Goal: Use online tool/utility: Utilize a website feature to perform a specific function

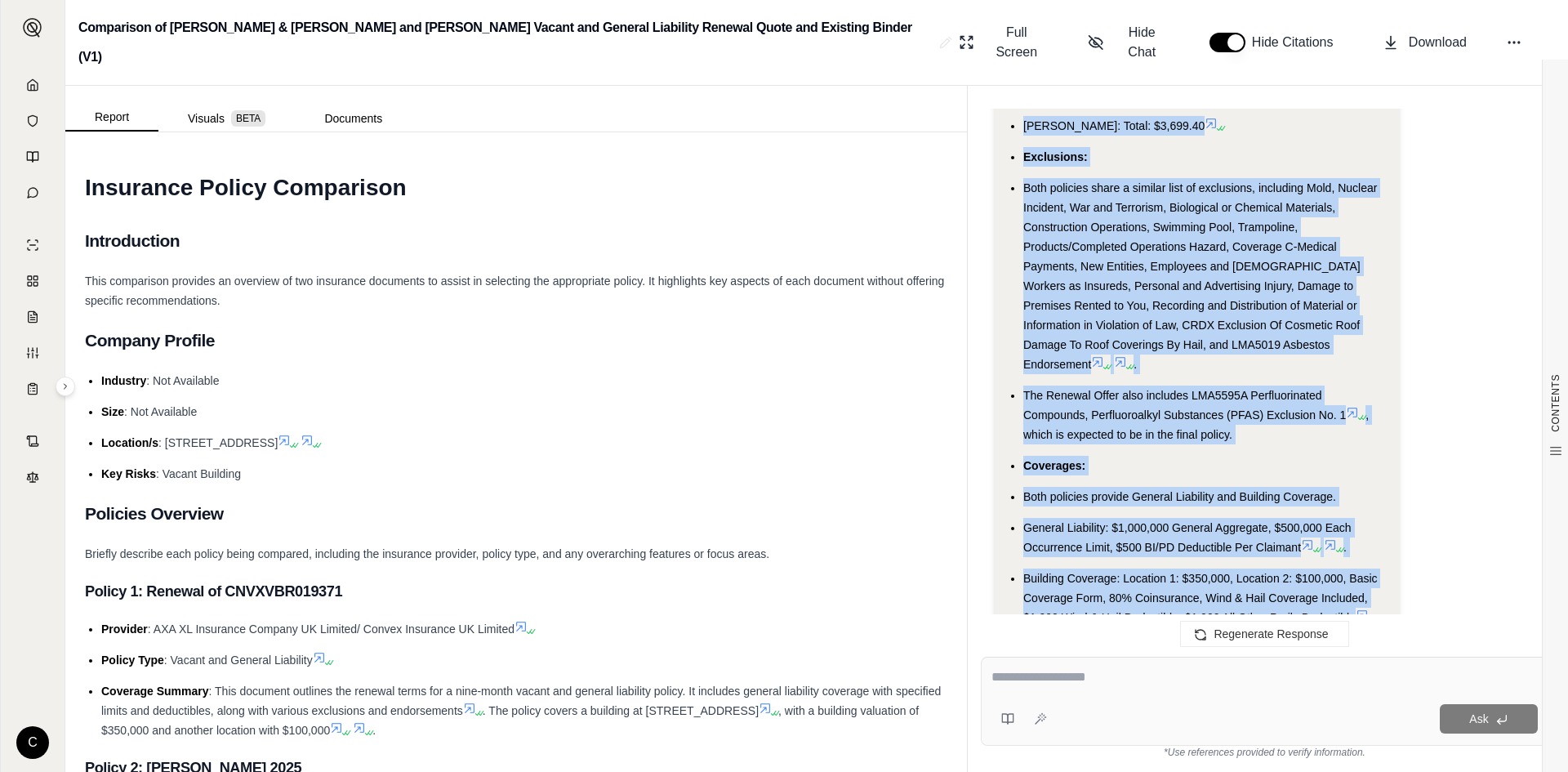
scroll to position [4593, 0]
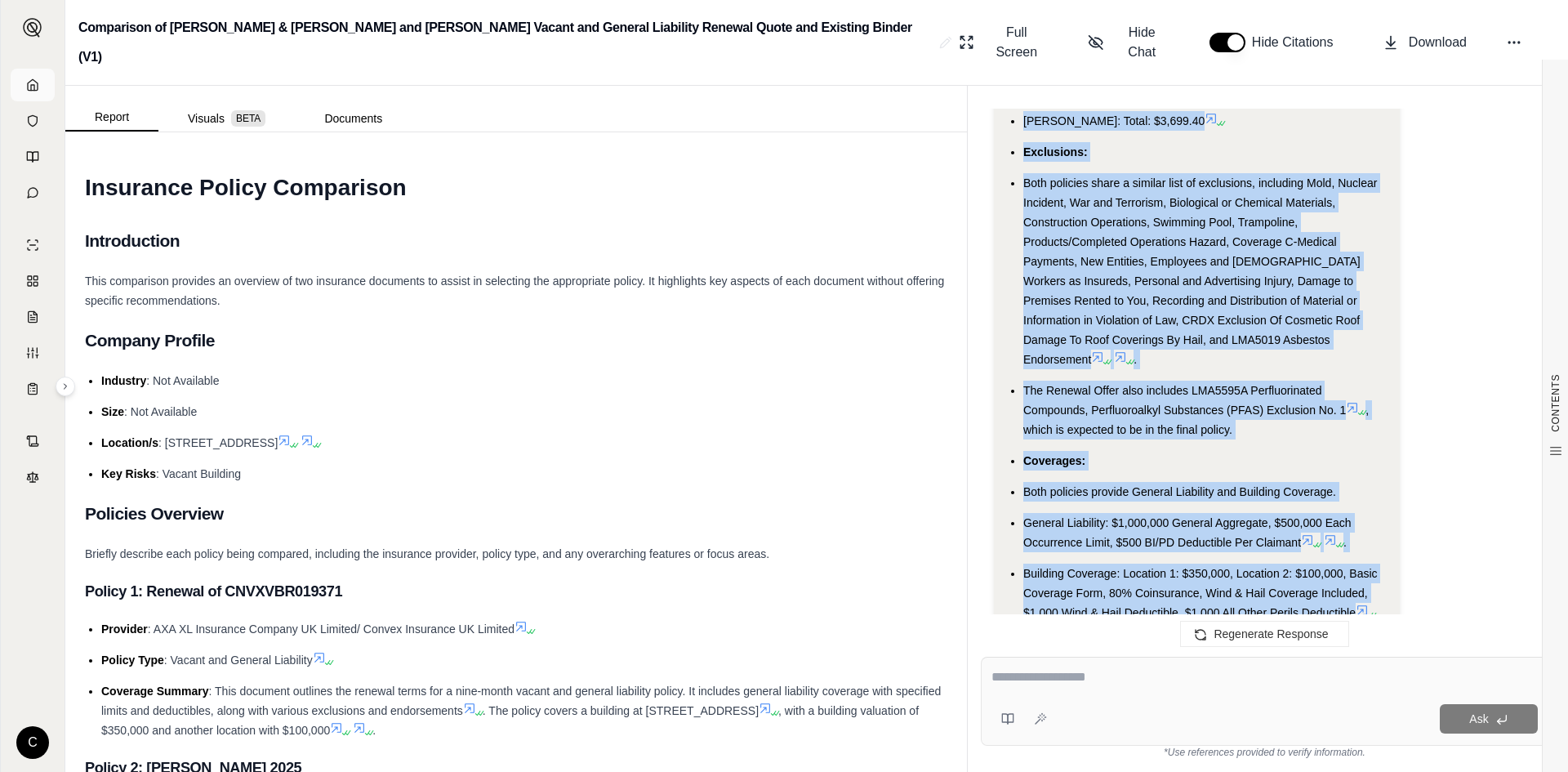
click at [39, 79] on link at bounding box center [33, 85] width 44 height 33
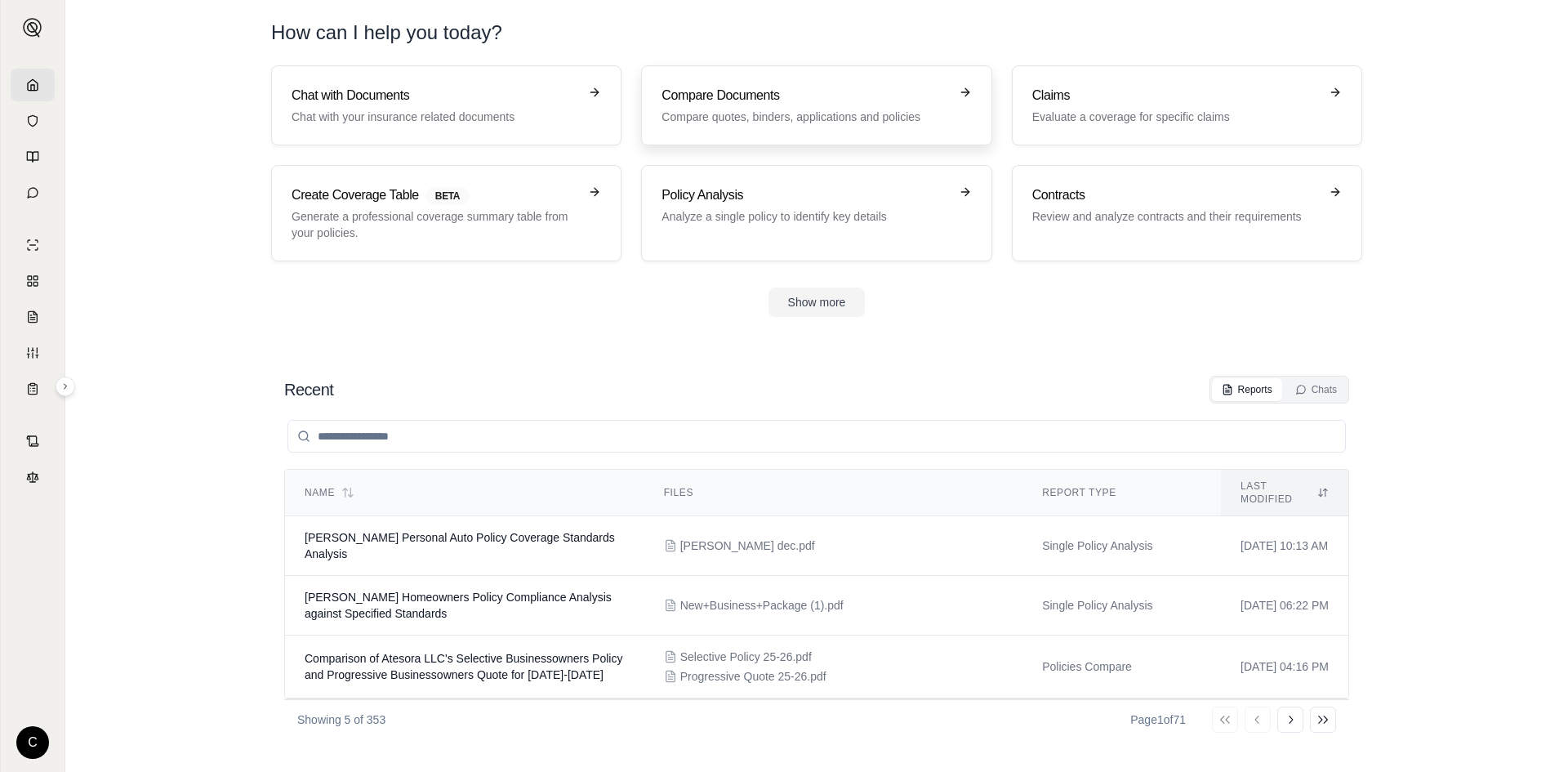
click at [821, 101] on h3 "Compare Documents" at bounding box center [804, 96] width 287 height 20
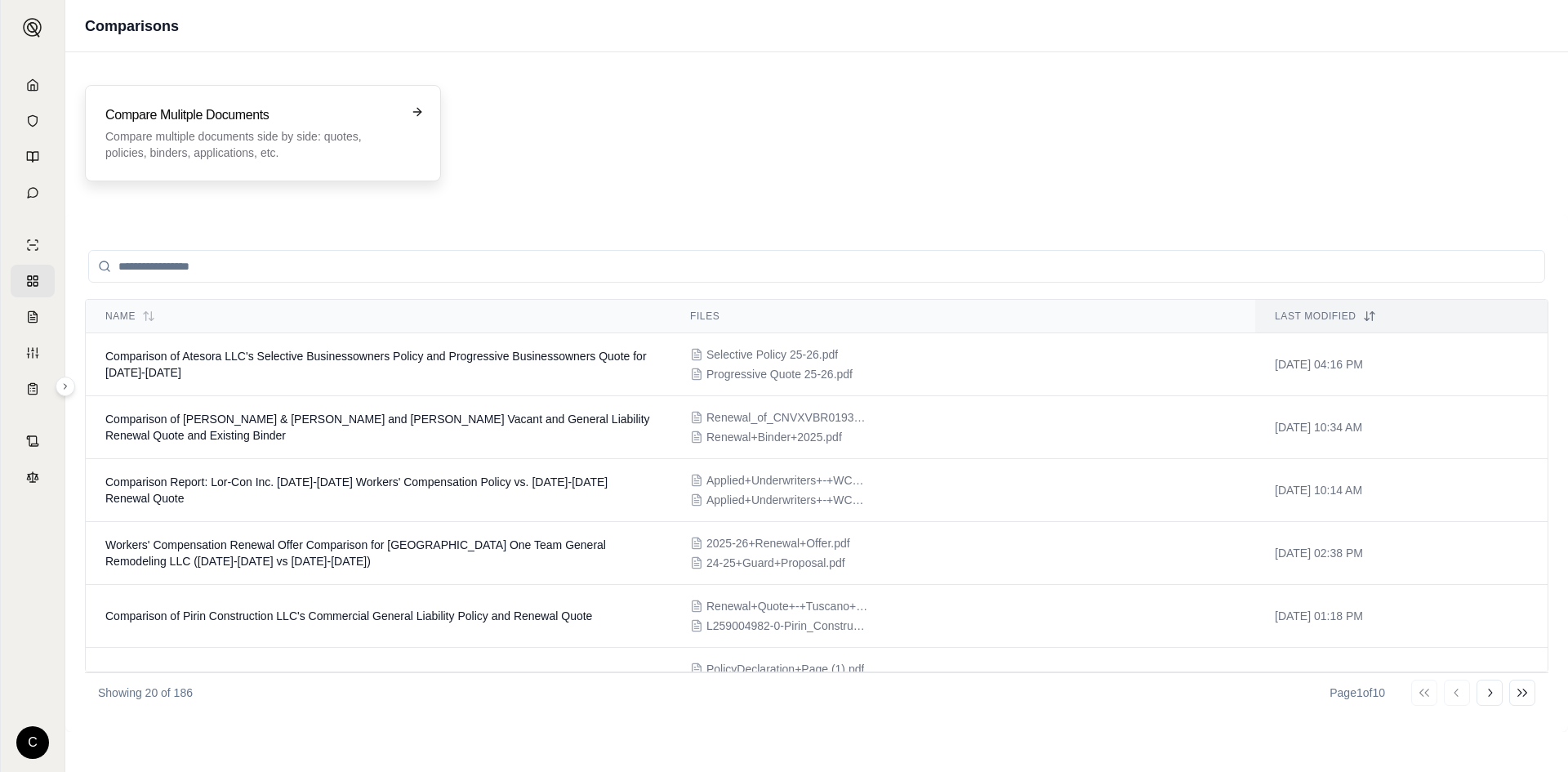
click at [304, 131] on p "Compare multiple documents side by side: quotes, policies, binders, application…" at bounding box center [251, 144] width 293 height 33
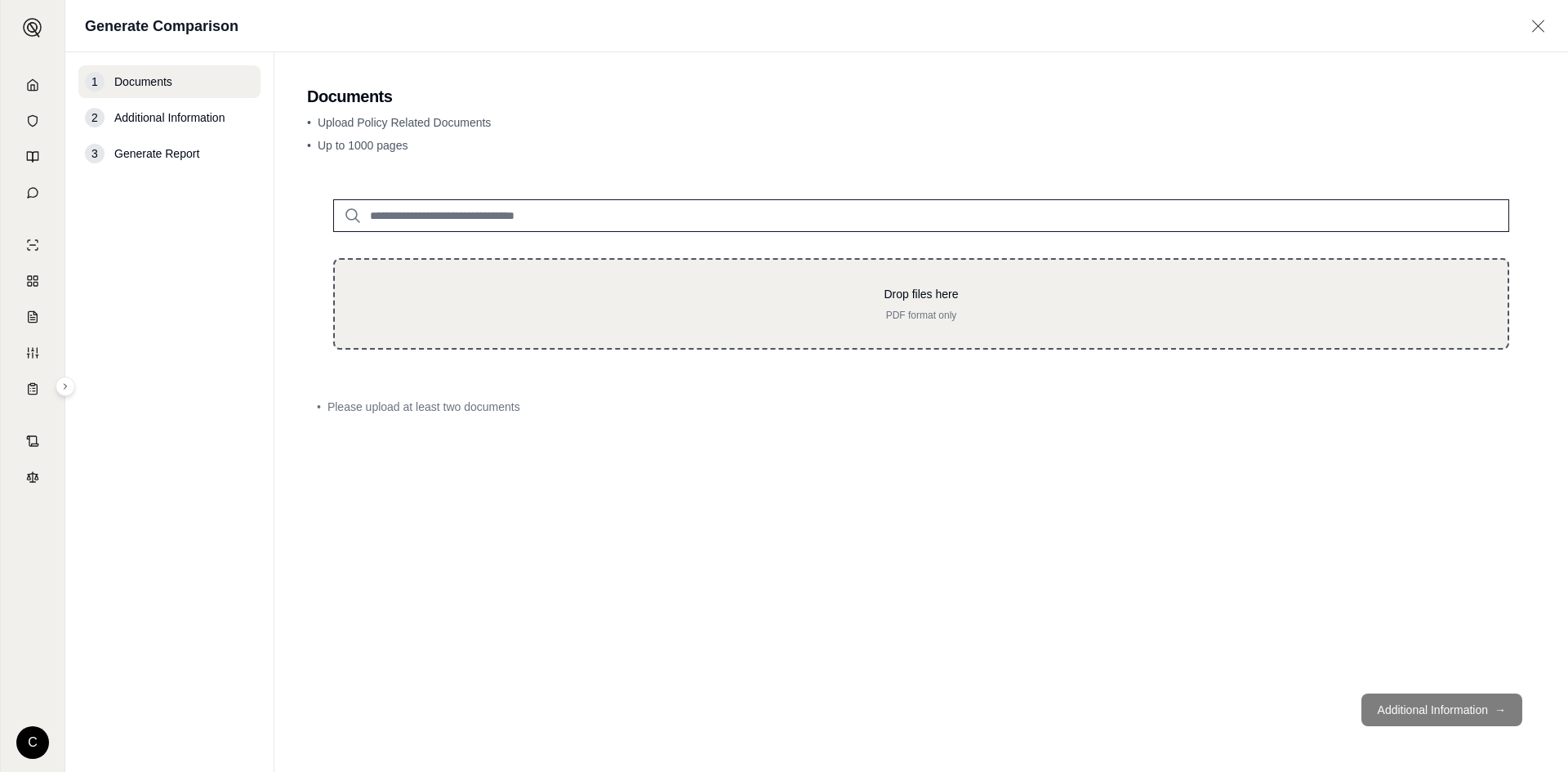
click at [695, 306] on div "Drop files here PDF format only" at bounding box center [920, 304] width 1120 height 36
type input "**********"
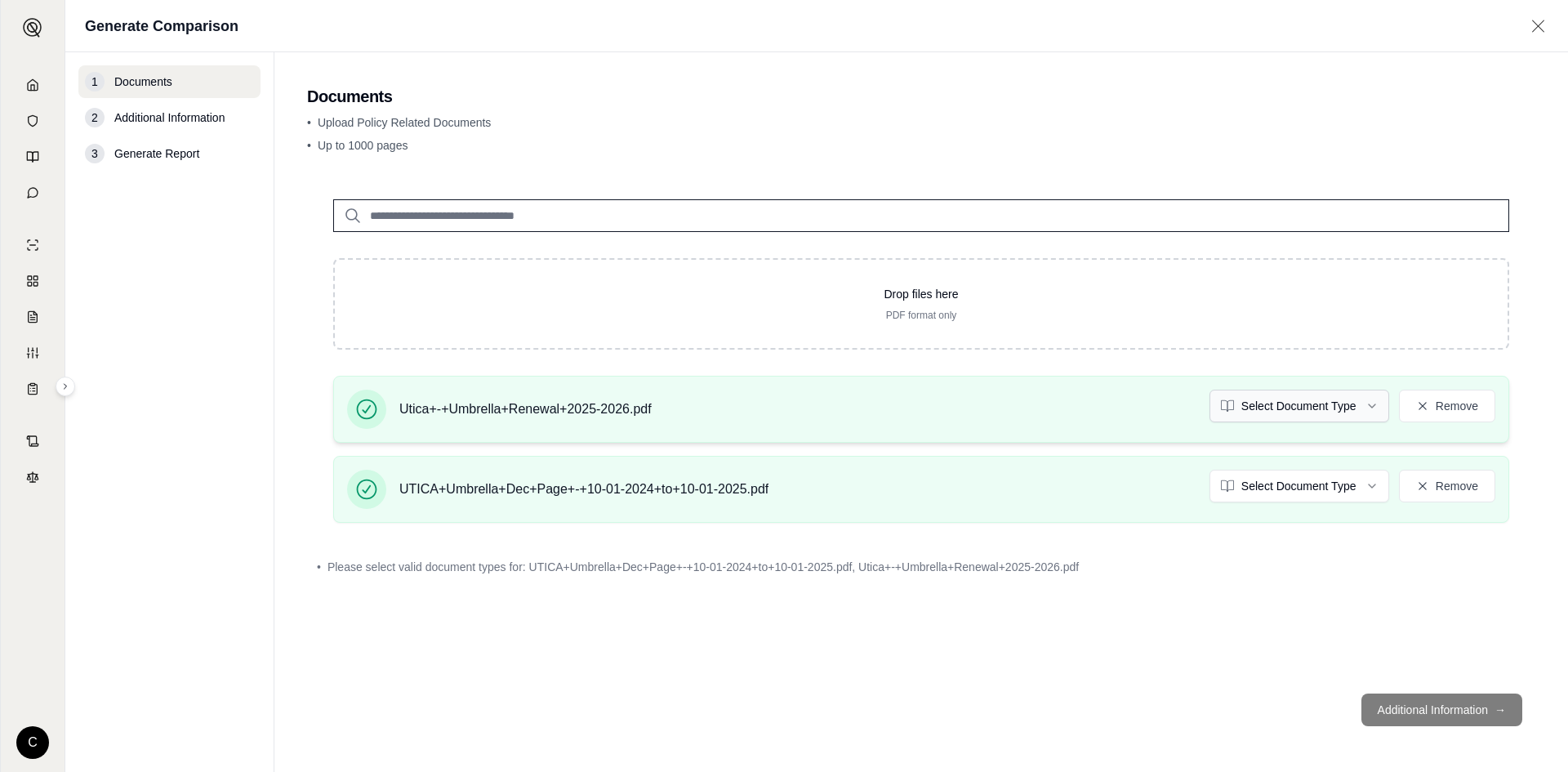
click at [1288, 407] on html "C Generate Comparison 1 Documents 2 Additional Information 3 Generate Report Do…" at bounding box center [784, 386] width 1568 height 772
click at [1281, 479] on html "Document type updated successfully C Generate Comparison 1 Documents 2 Addition…" at bounding box center [784, 386] width 1568 height 772
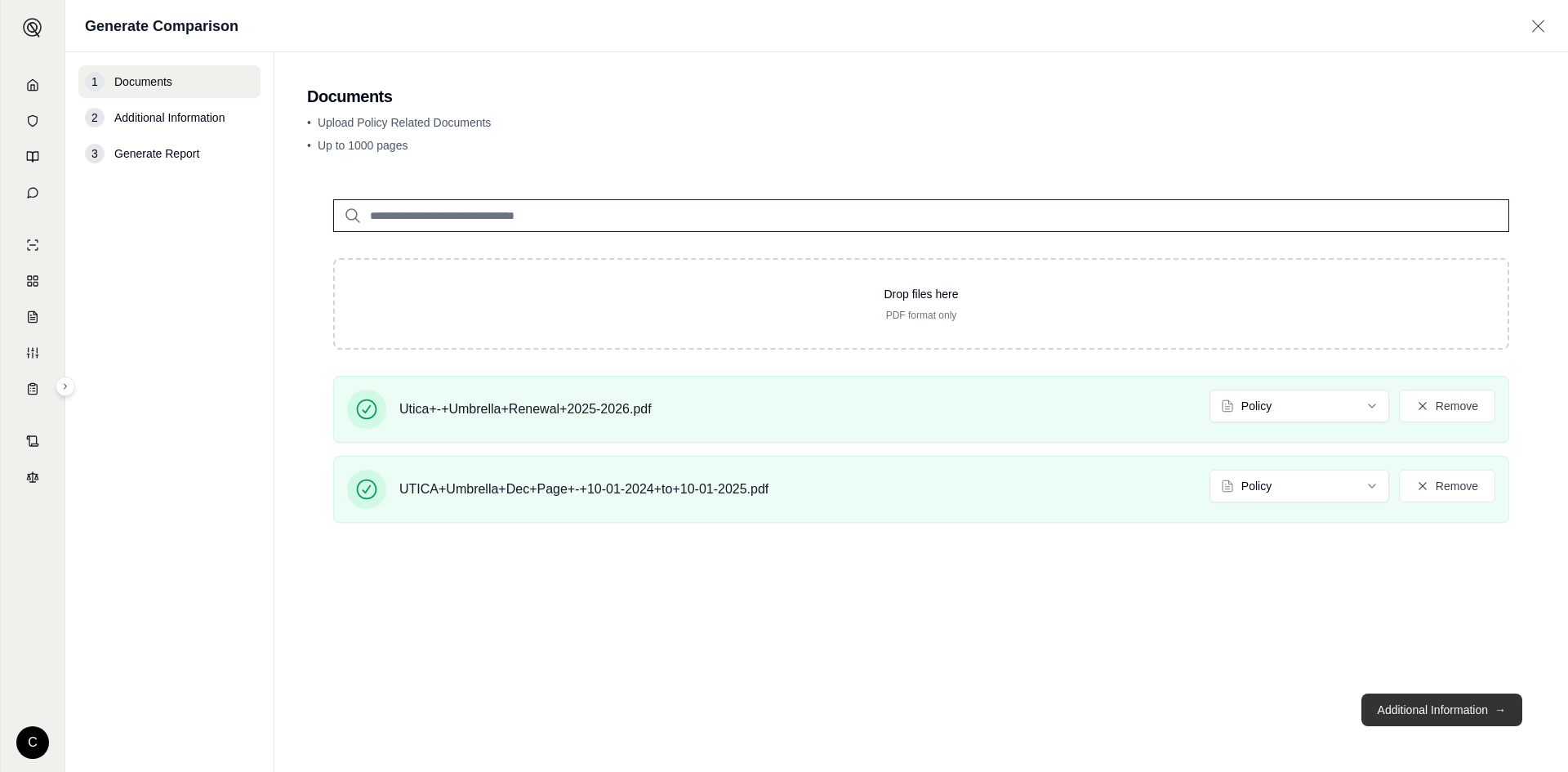
click at [1459, 709] on button "Additional Information →" at bounding box center [1441, 710] width 161 height 33
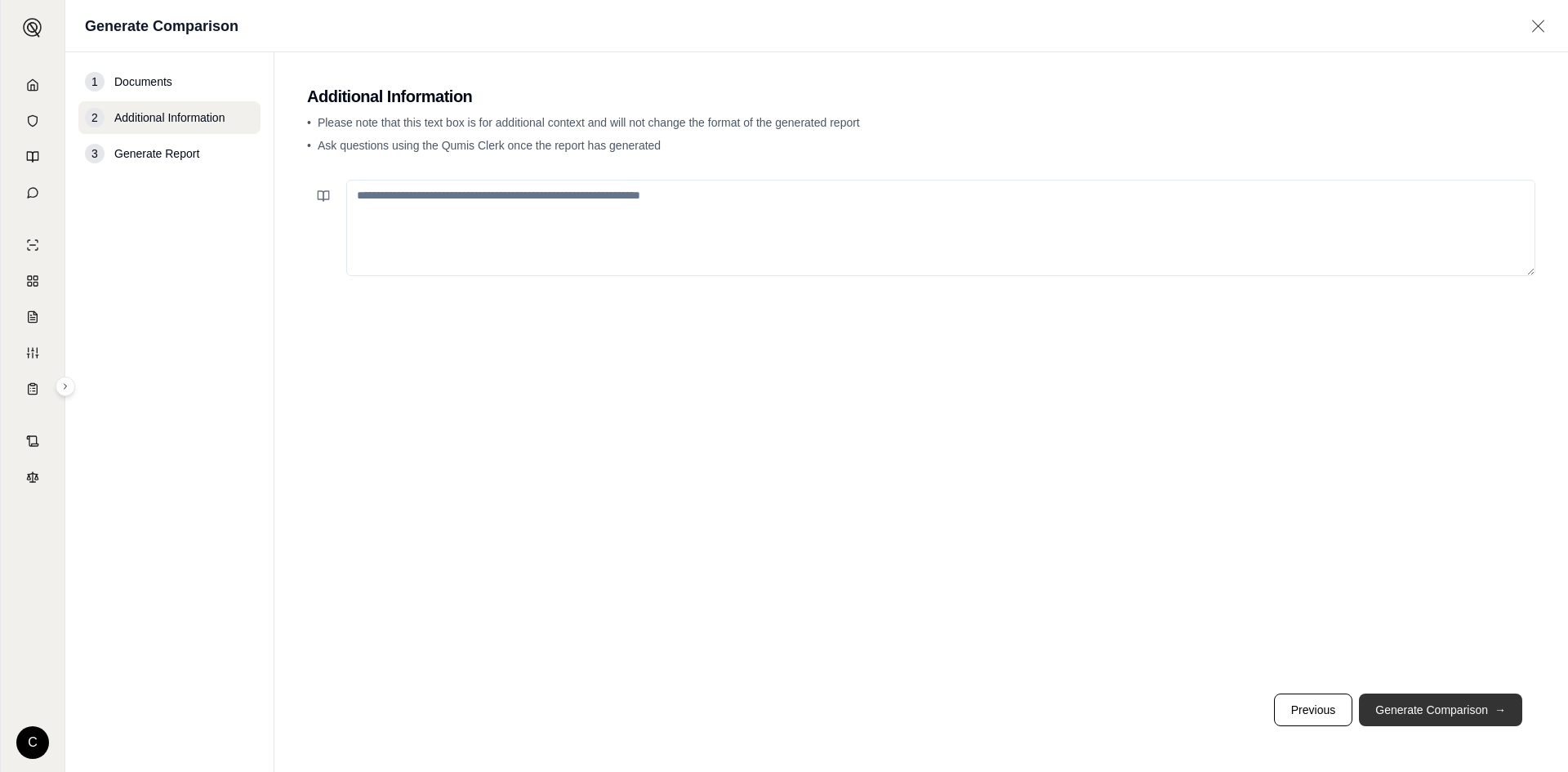
click at [1407, 715] on button "Generate Comparison →" at bounding box center [1440, 710] width 163 height 33
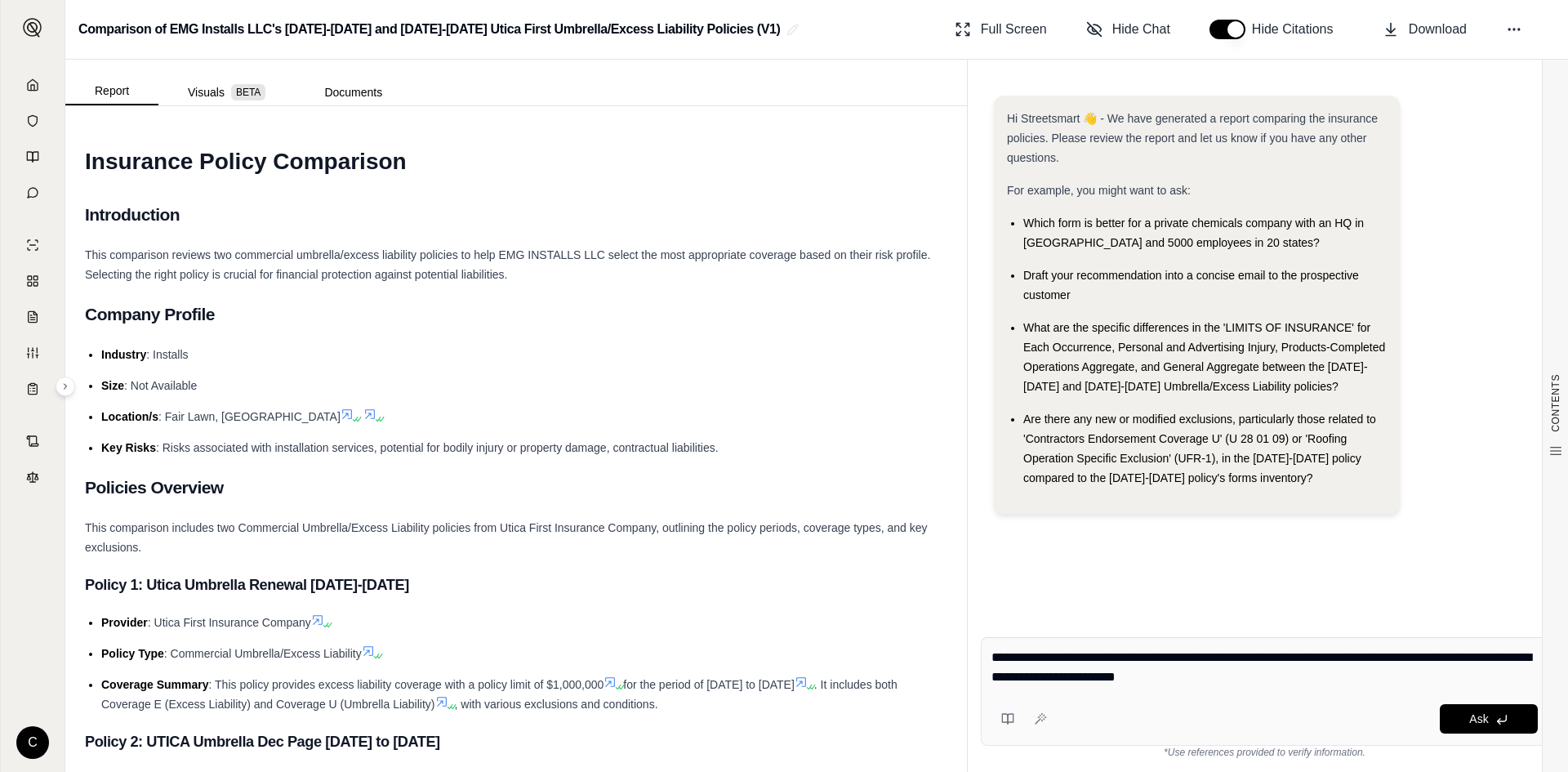
type textarea "**********"
drag, startPoint x: 1240, startPoint y: 694, endPoint x: 1243, endPoint y: 680, distance: 14.3
click at [1241, 693] on div "**********" at bounding box center [1264, 691] width 568 height 109
click at [1248, 671] on textarea "**********" at bounding box center [1264, 667] width 547 height 39
drag, startPoint x: 1241, startPoint y: 674, endPoint x: 1126, endPoint y: 558, distance: 163.3
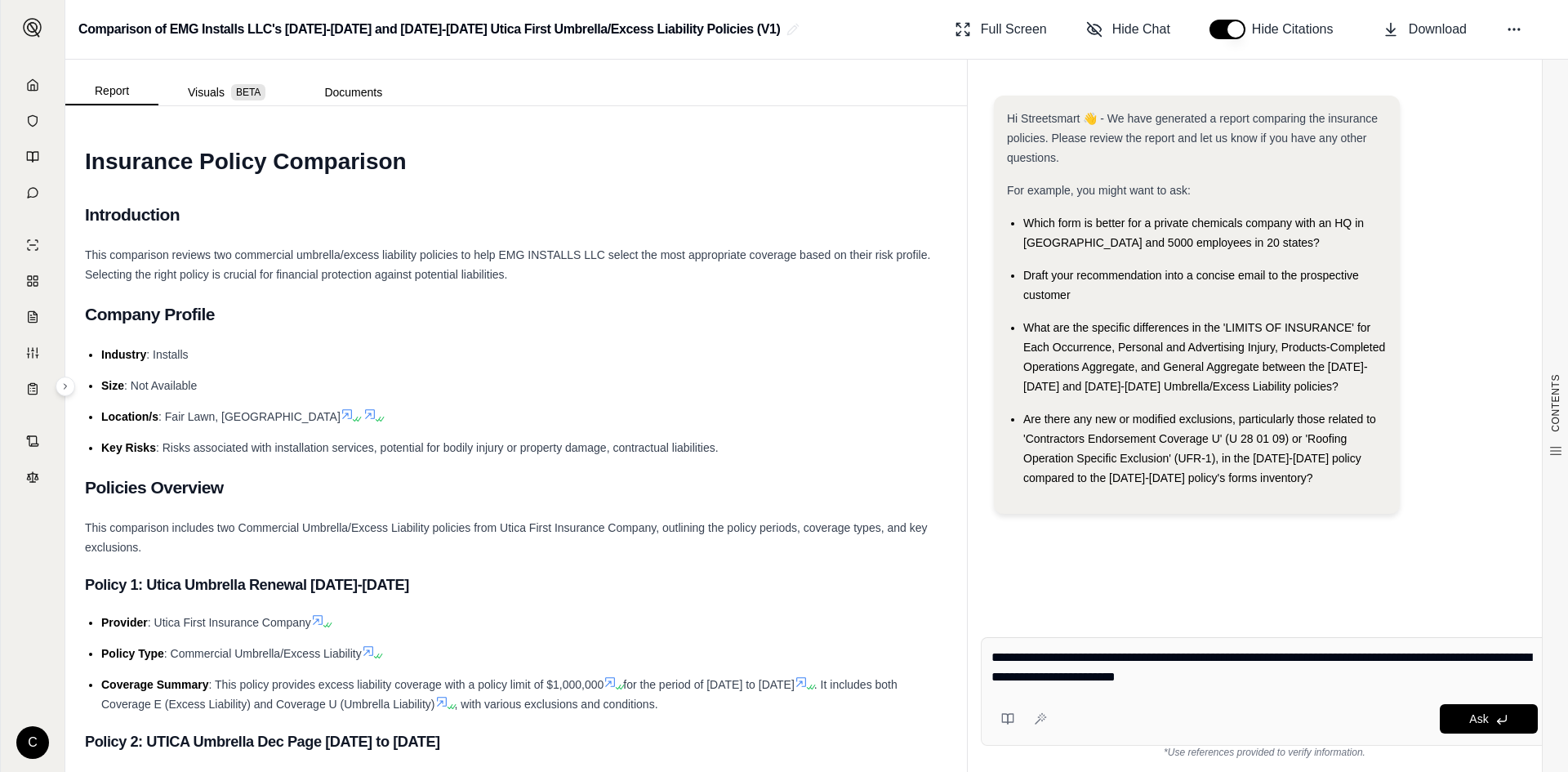
click at [1126, 558] on div "Hi Streetsmart 👋 - We have generated a report comparing the insurance policies.…" at bounding box center [1264, 347] width 568 height 529
click at [1463, 712] on button "Ask" at bounding box center [1489, 718] width 98 height 29
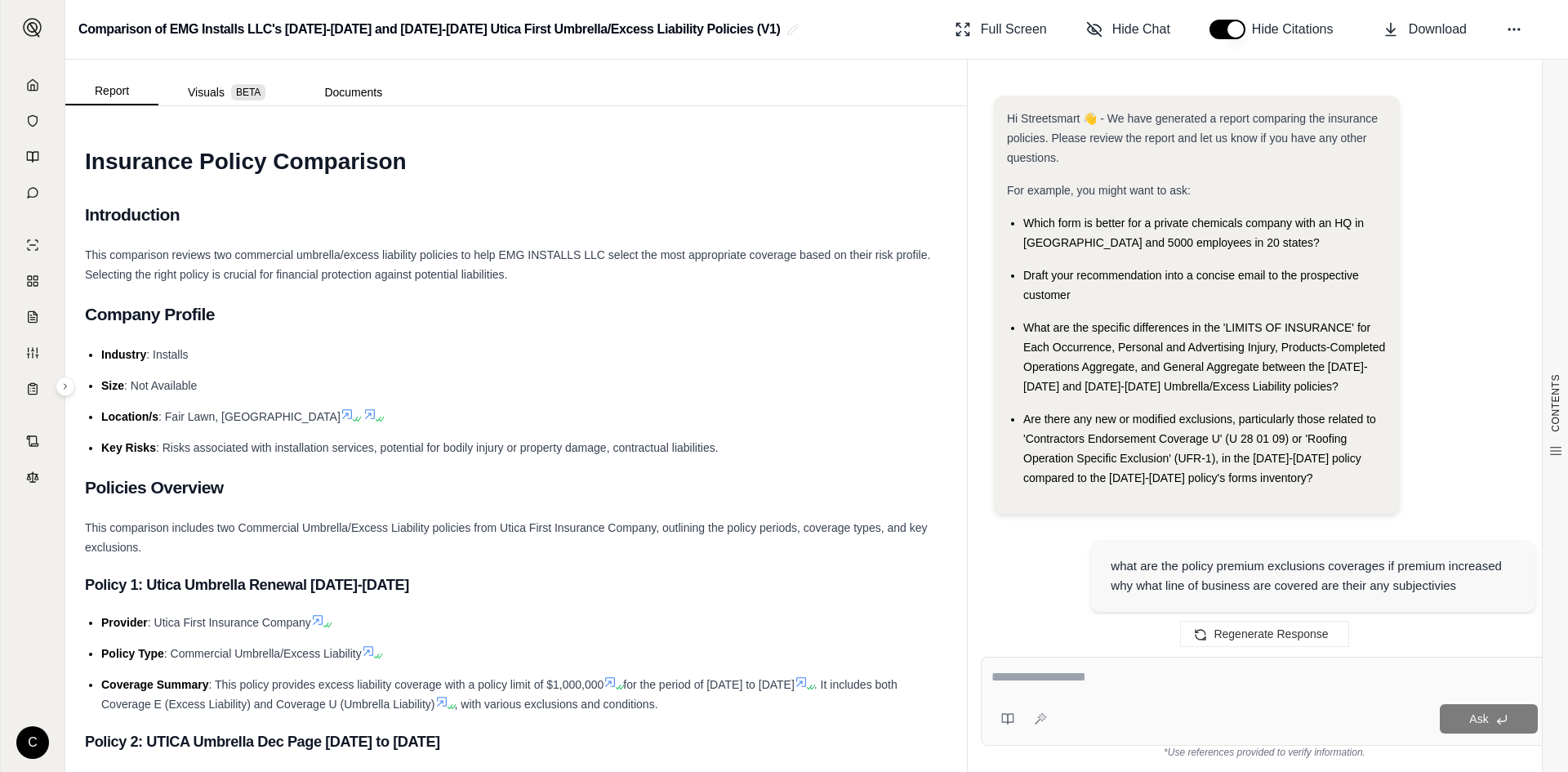
scroll to position [3287, 0]
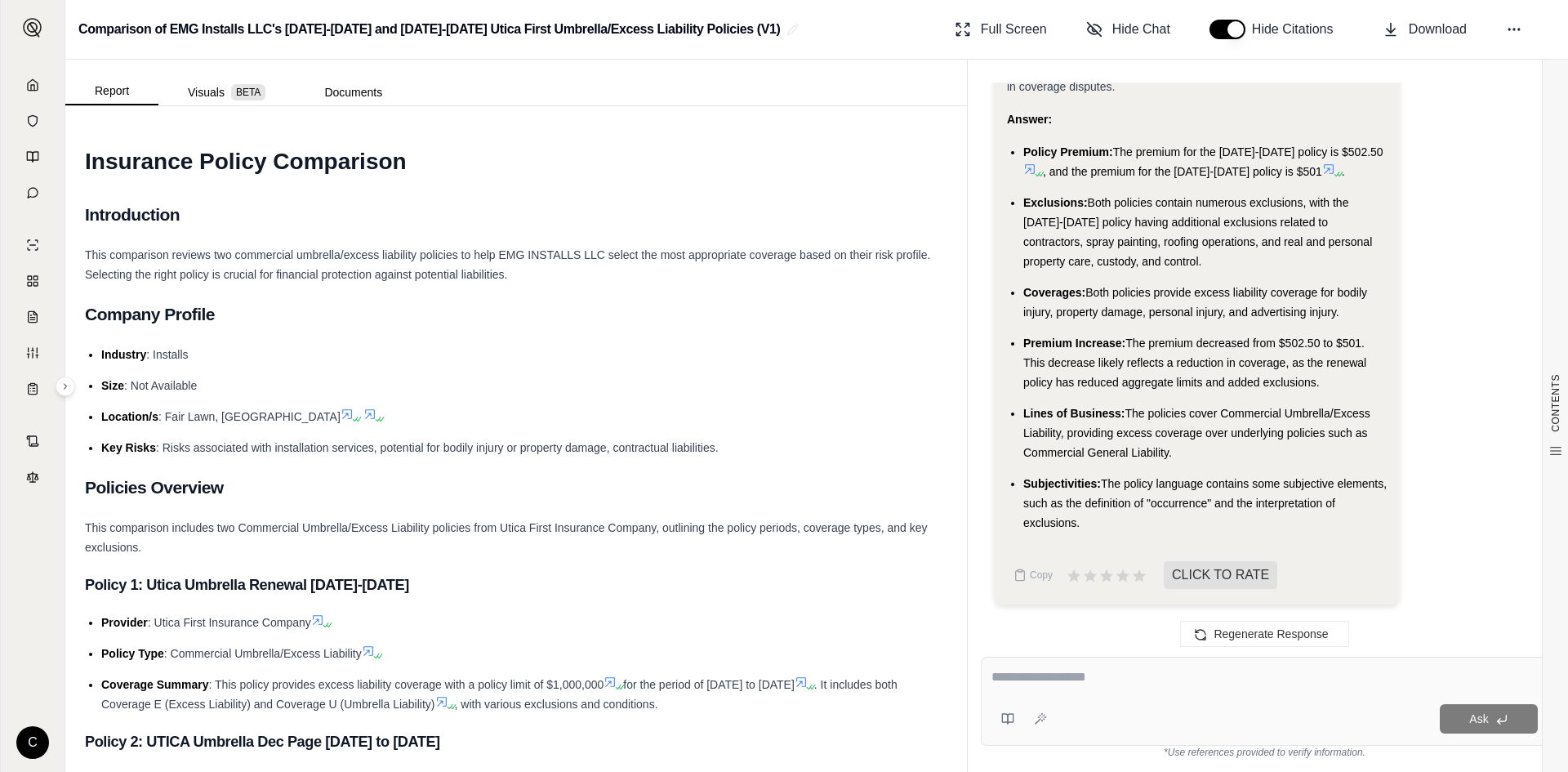
drag, startPoint x: 1026, startPoint y: 151, endPoint x: 1346, endPoint y: 528, distance: 494.5
click at [1346, 528] on ul "Policy Premium: The premium for the [DATE]-[DATE] policy is $502.50 , and the p…" at bounding box center [1197, 337] width 380 height 391
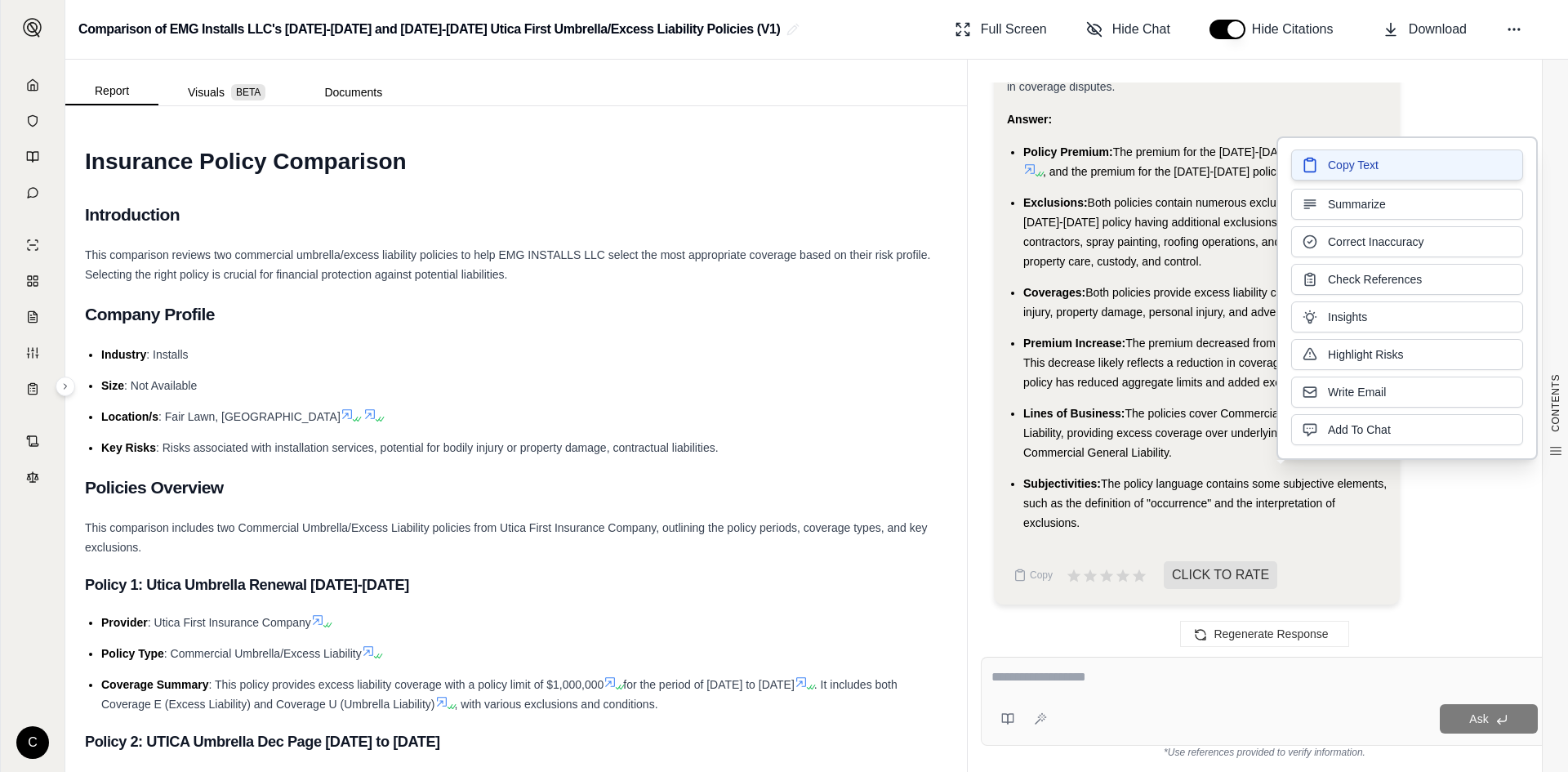
click at [1368, 172] on span "Copy Text" at bounding box center [1353, 165] width 51 height 16
